Goal: Task Accomplishment & Management: Manage account settings

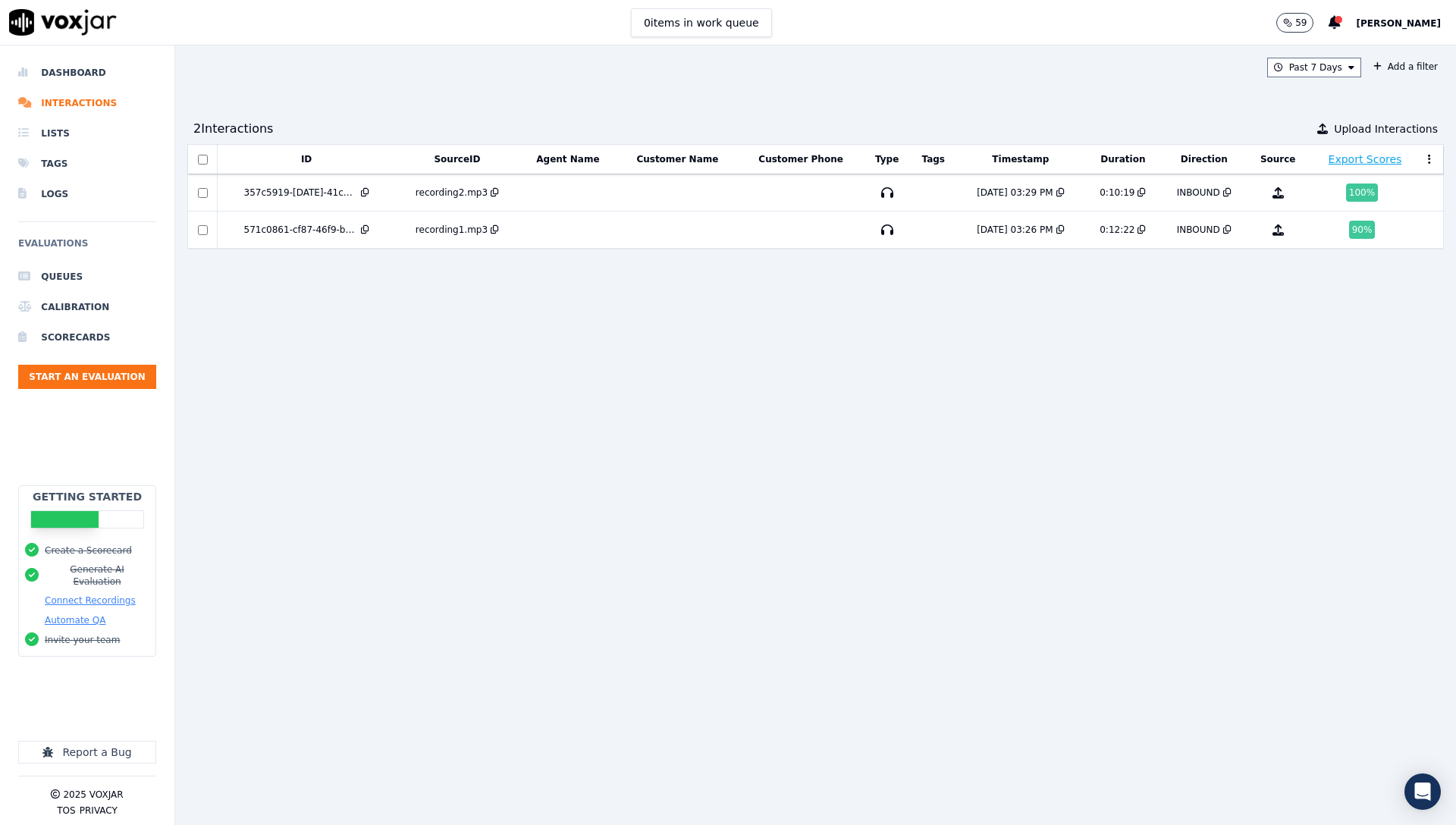
click at [1341, 30] on button at bounding box center [1334, 22] width 12 height 21
click at [1341, 28] on icon at bounding box center [1334, 22] width 12 height 14
drag, startPoint x: 761, startPoint y: 135, endPoint x: 399, endPoint y: 205, distance: 368.7
click at [760, 135] on div "2 Interaction s Upload Interactions" at bounding box center [816, 128] width 1256 height 30
click at [1414, 21] on span "[PERSON_NAME]" at bounding box center [1398, 23] width 85 height 10
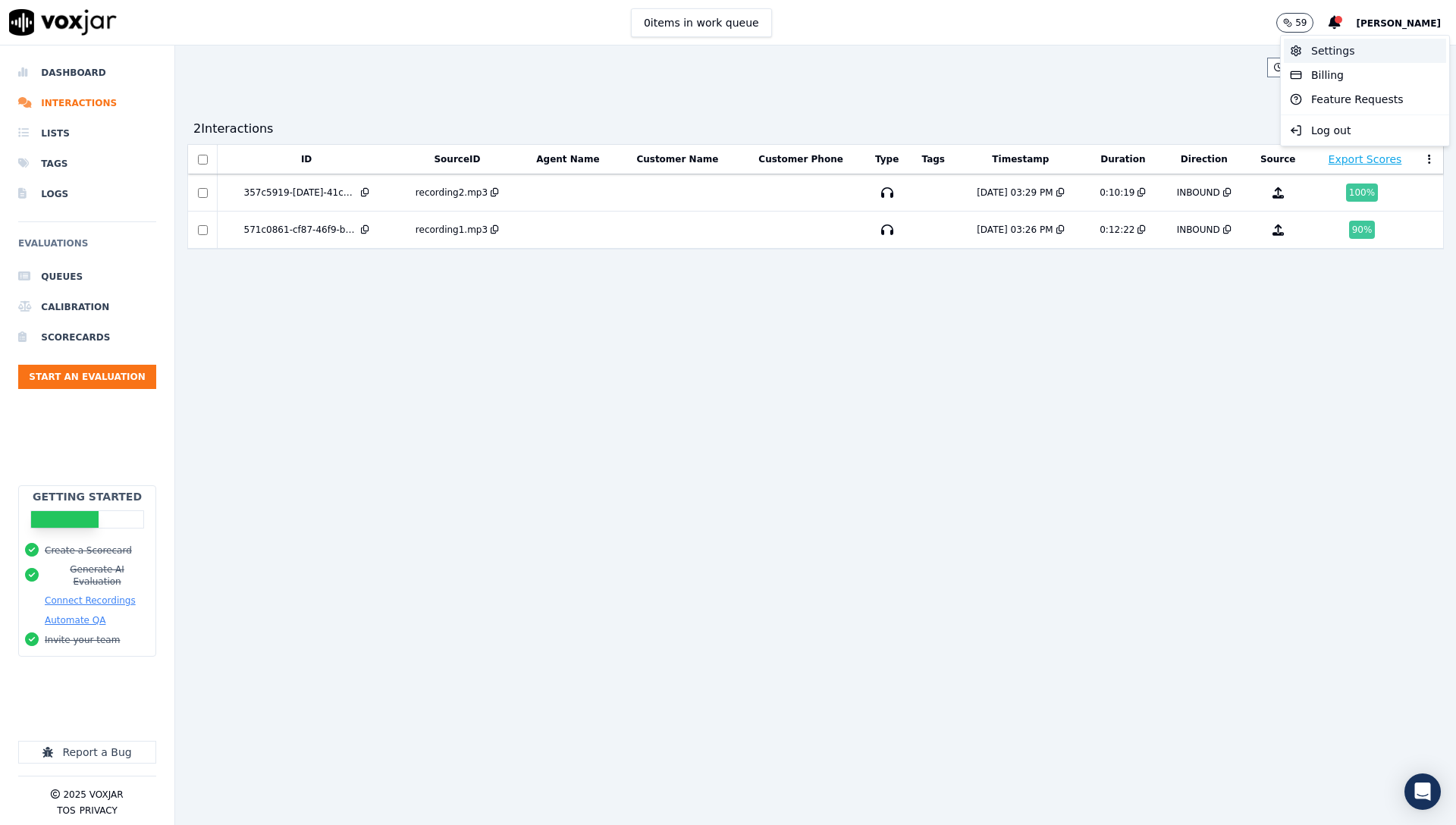
click at [1398, 55] on div "Settings" at bounding box center [1365, 51] width 163 height 24
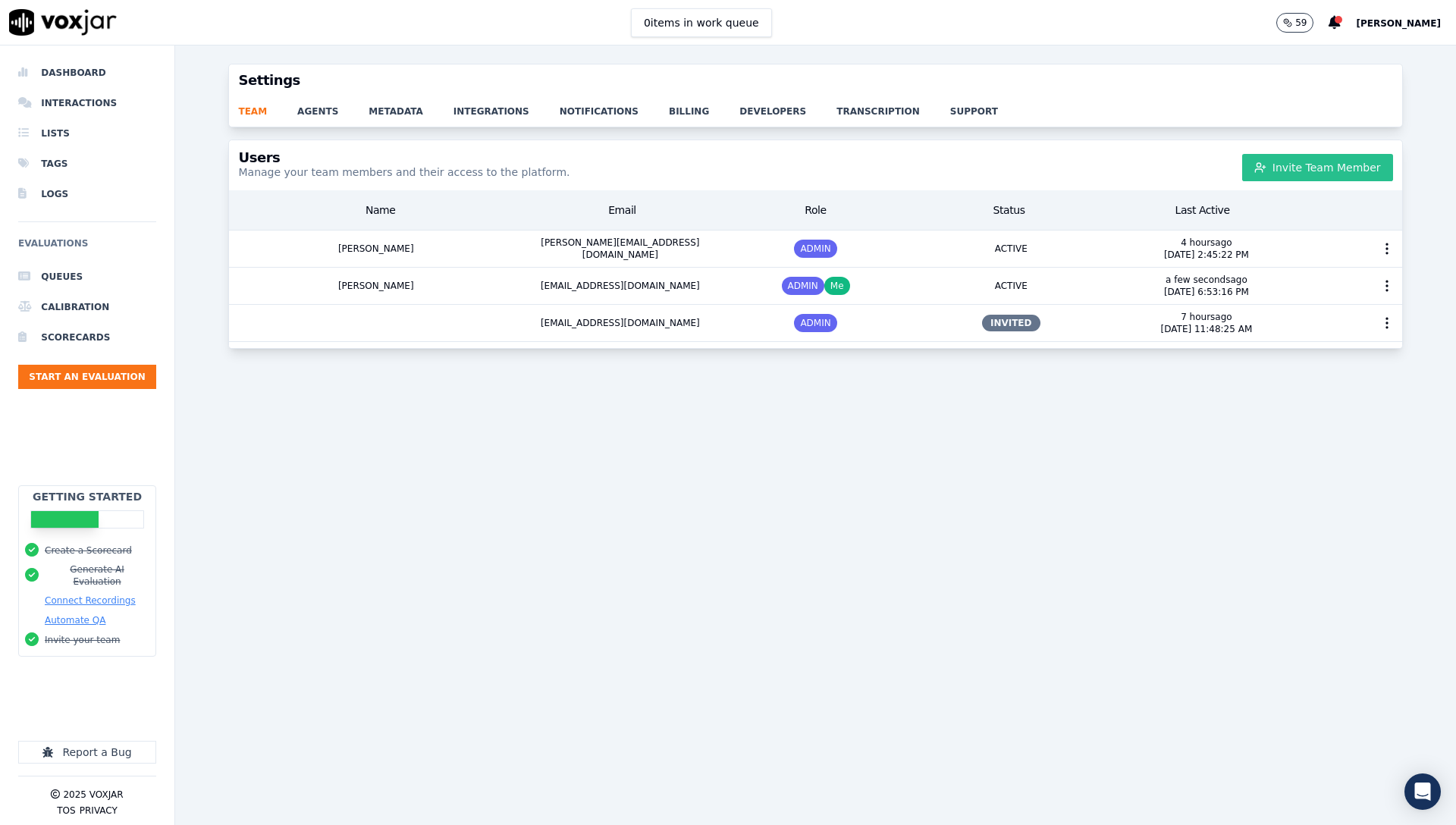
click at [1326, 164] on button "Invite Team Member" at bounding box center [1316, 168] width 151 height 28
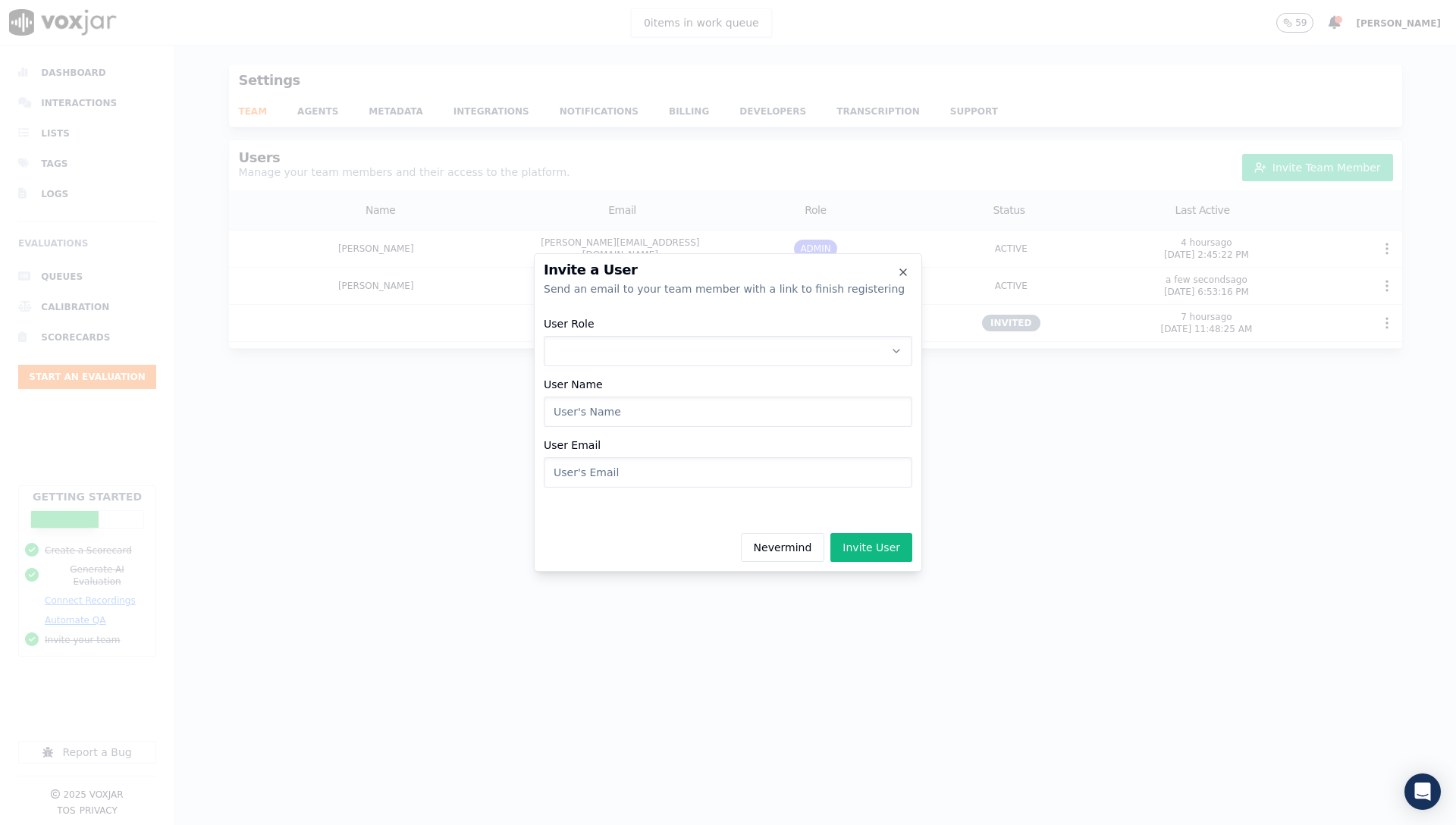
click at [755, 344] on button "User Role" at bounding box center [727, 351] width 369 height 30
click at [724, 404] on div "ADMIN EVALUATOR AGENT" at bounding box center [727, 416] width 361 height 85
click at [694, 393] on div "ADMIN" at bounding box center [727, 391] width 348 height 24
click at [673, 417] on input "User Name" at bounding box center [727, 411] width 369 height 30
type input "[PERSON_NAME]"
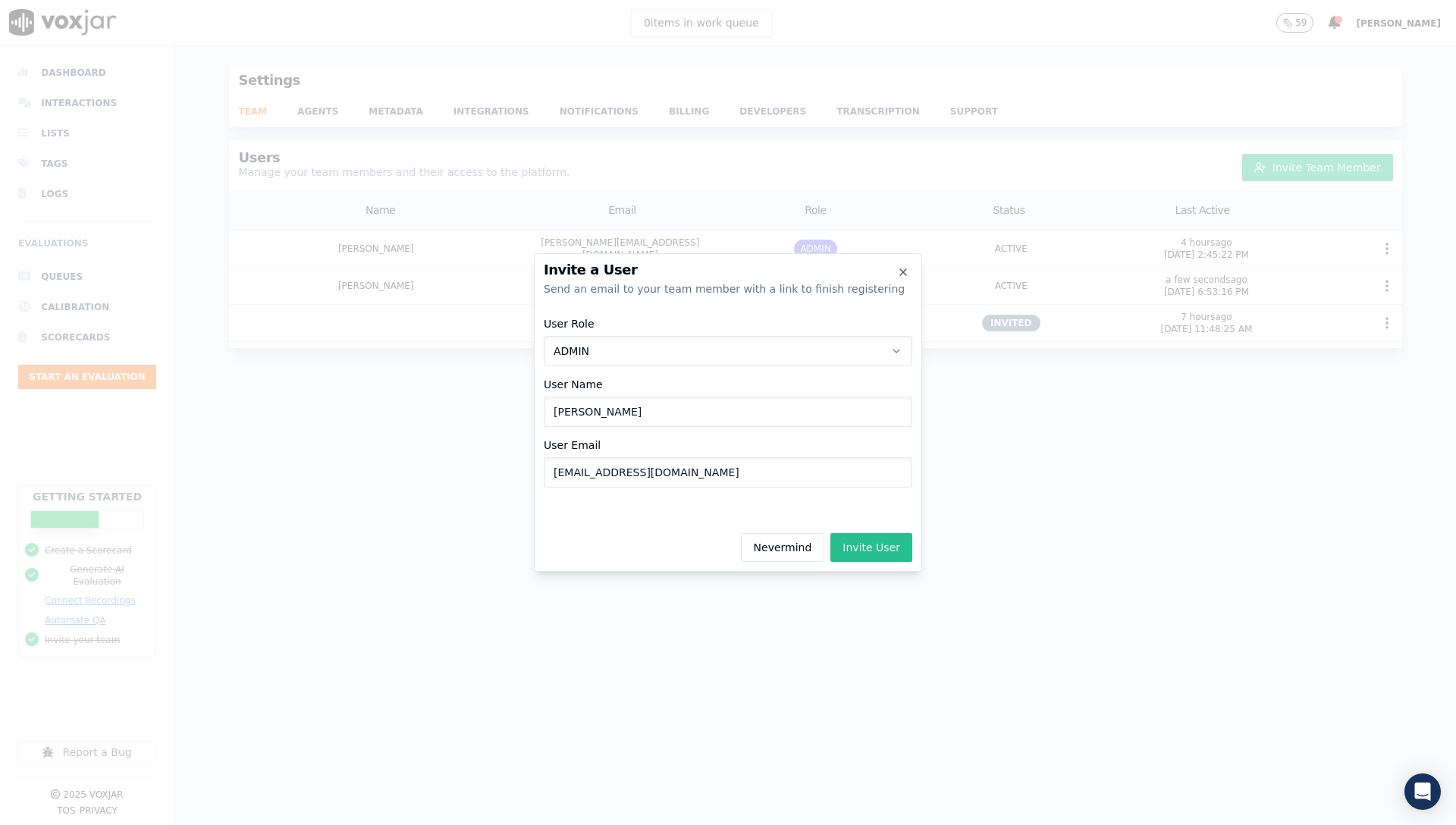
type input "[EMAIL_ADDRESS][DOMAIN_NAME]"
click at [881, 551] on button "Invite User" at bounding box center [871, 547] width 82 height 29
